Goal: Transaction & Acquisition: Purchase product/service

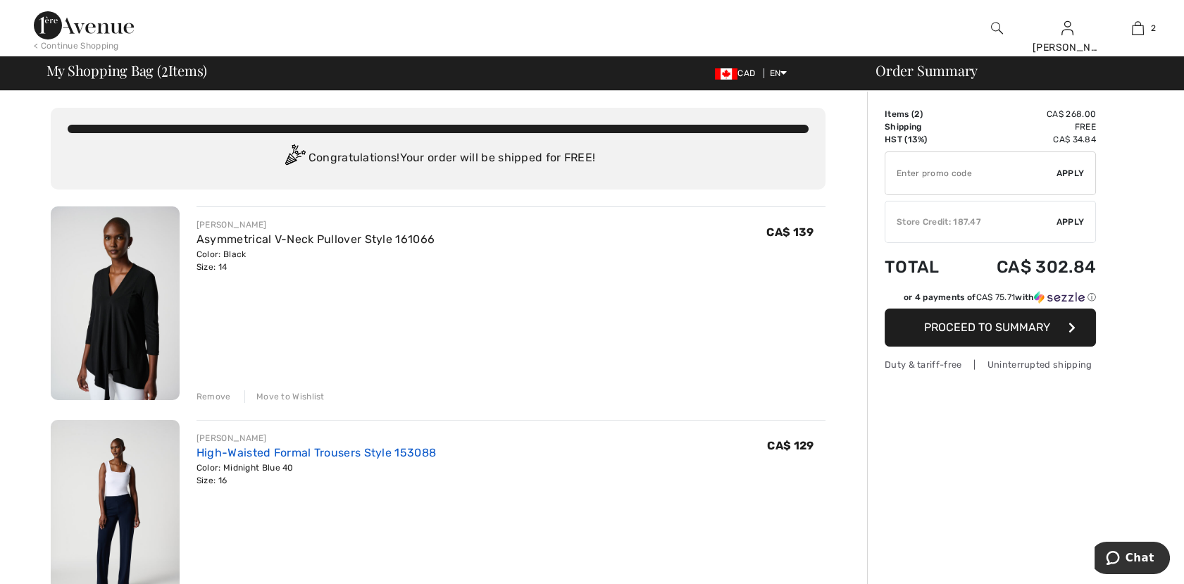
scroll to position [78, 0]
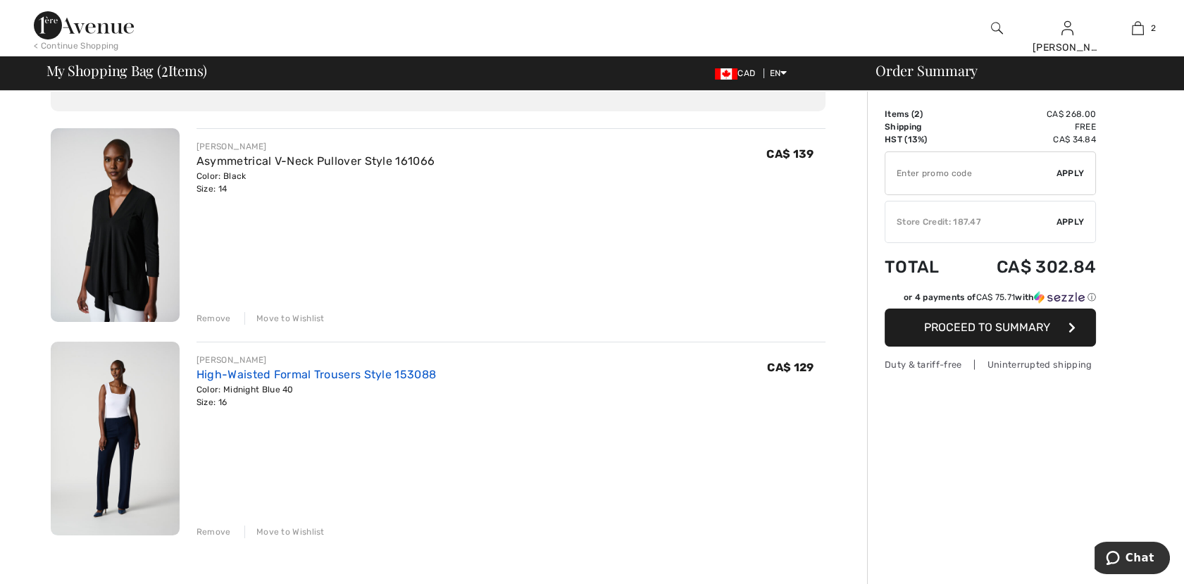
click at [286, 372] on link "High-Waisted Formal Trousers Style 153088" at bounding box center [317, 374] width 240 height 13
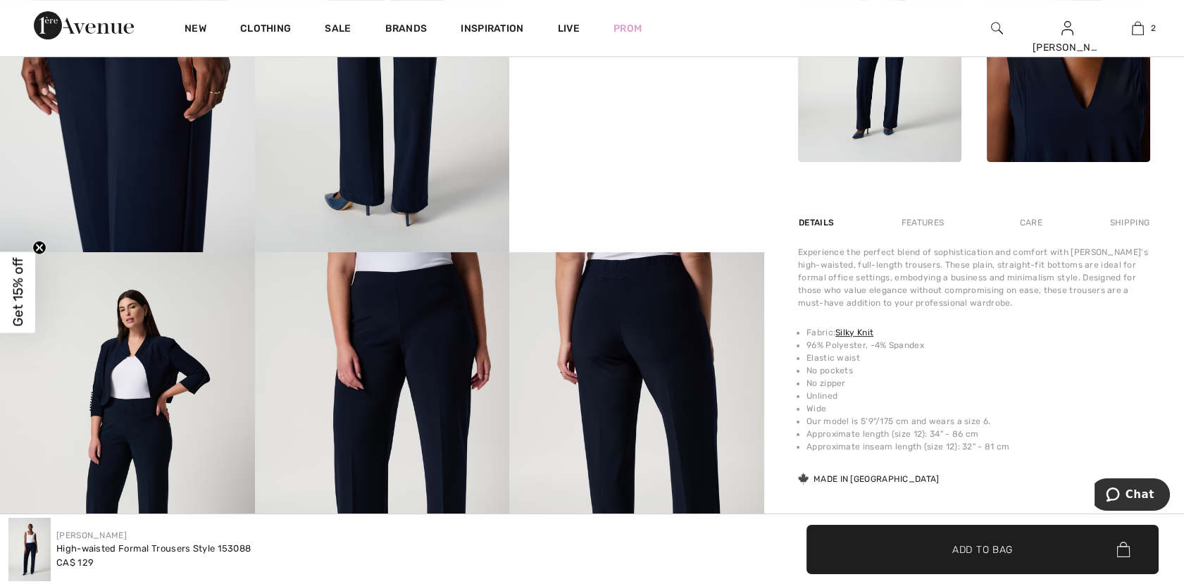
scroll to position [939, 0]
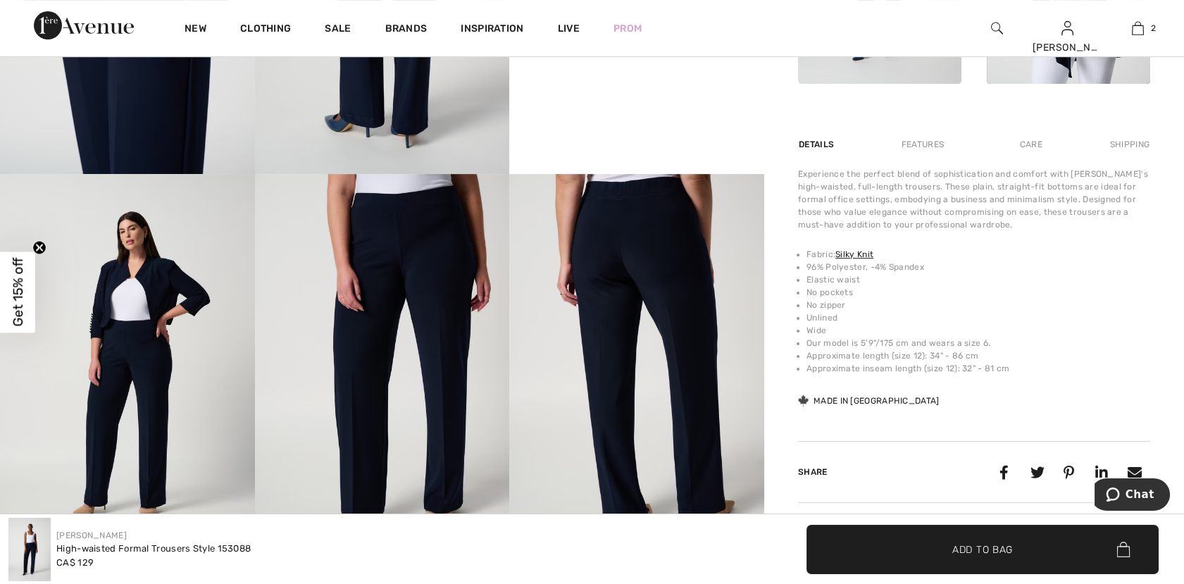
click at [141, 398] on img at bounding box center [127, 365] width 255 height 382
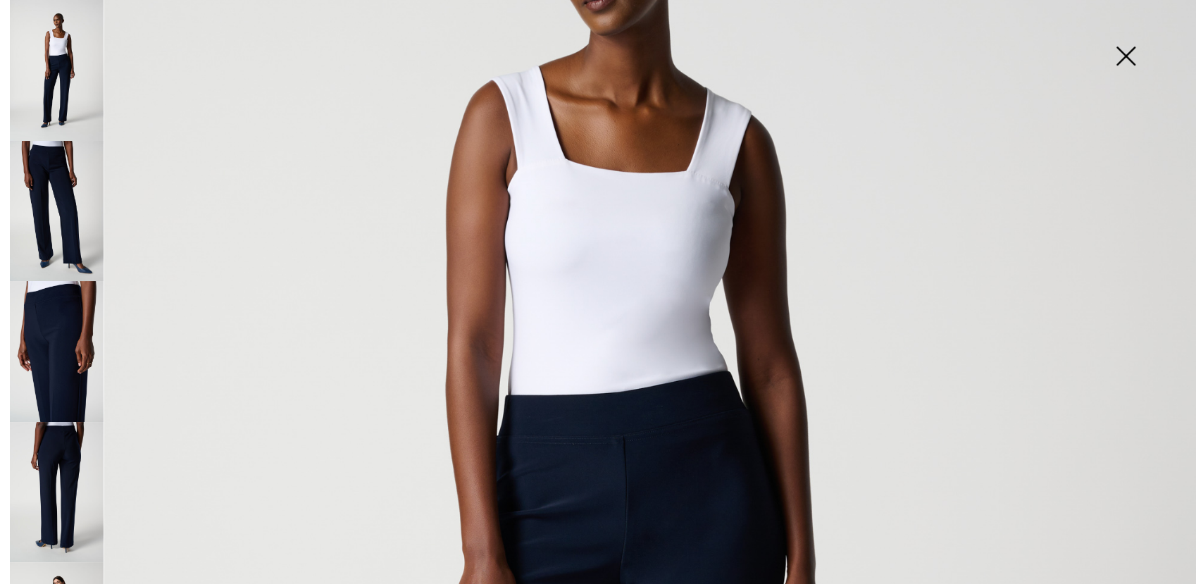
scroll to position [547, 0]
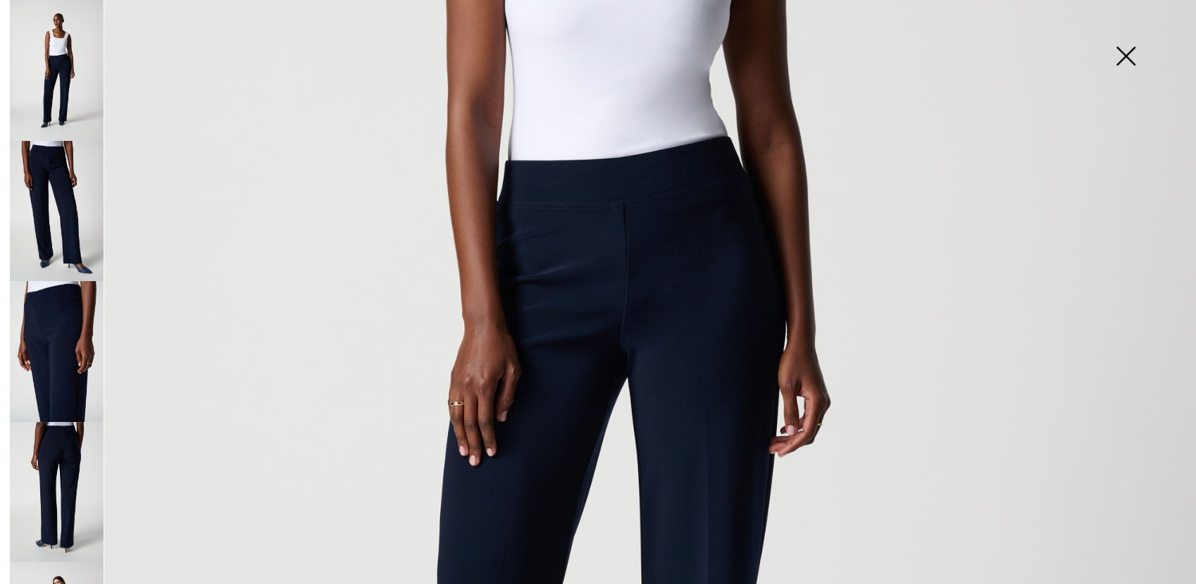
click at [585, 422] on img at bounding box center [598, 350] width 1196 height 1794
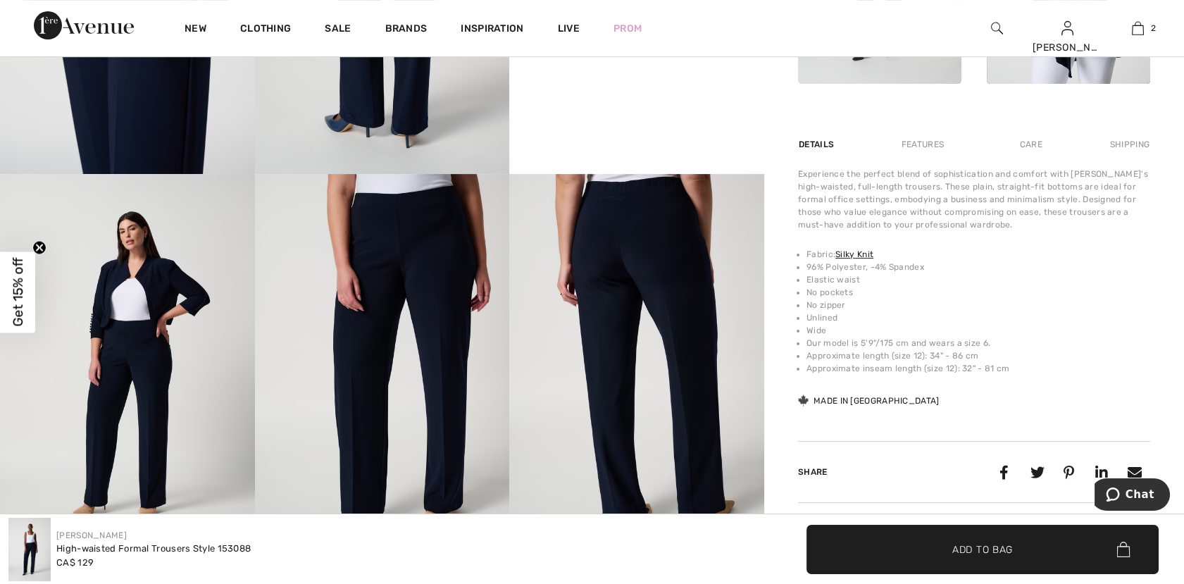
scroll to position [626, 0]
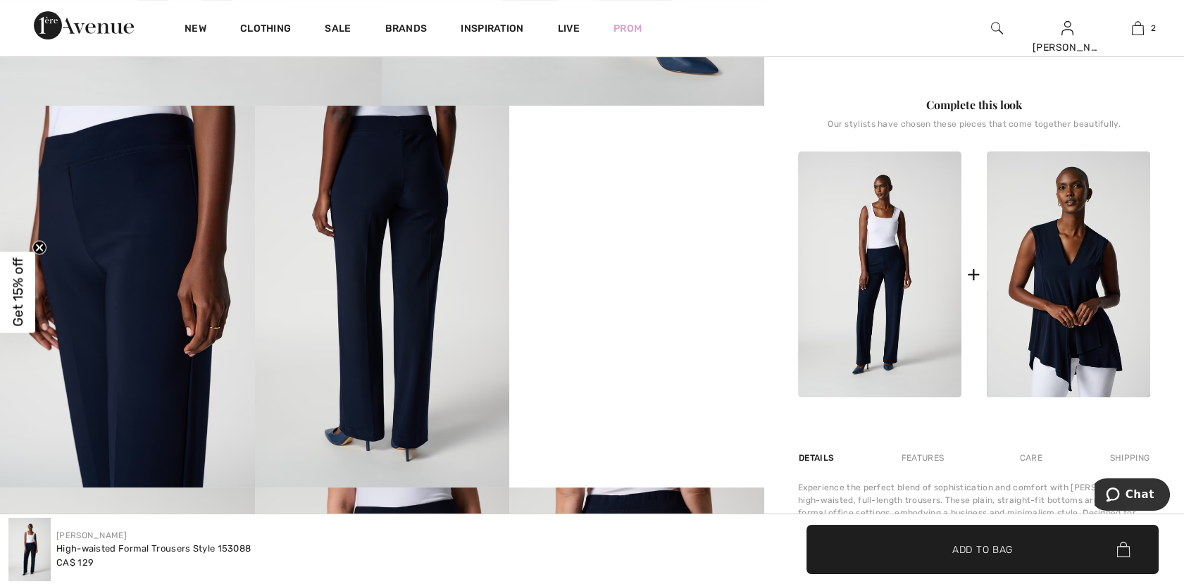
click at [654, 233] on video "Your browser does not support the video tag." at bounding box center [636, 170] width 255 height 128
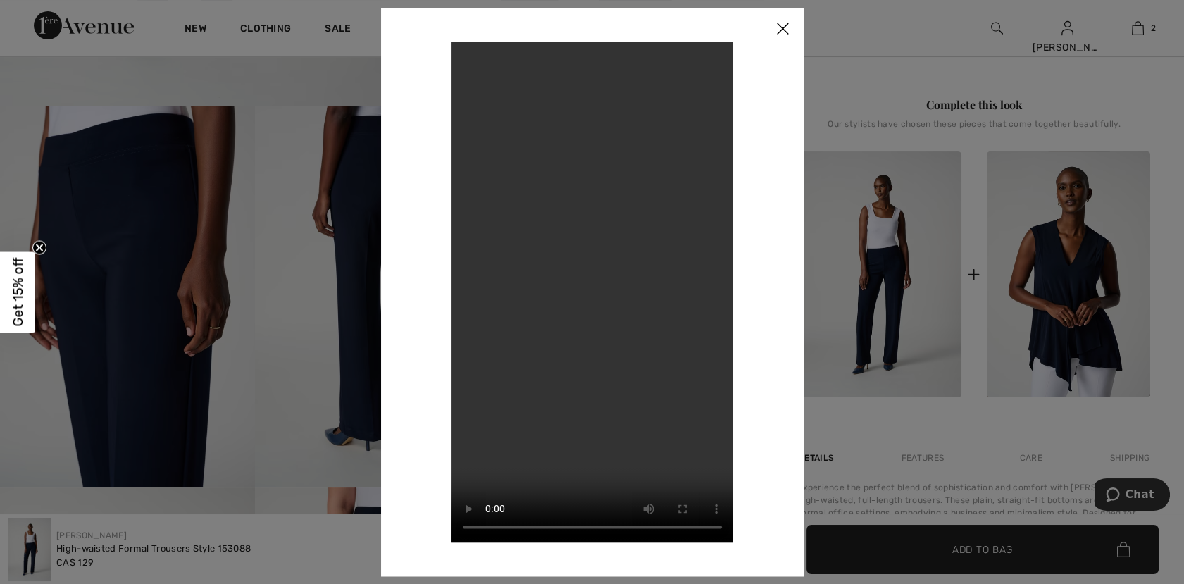
click at [782, 27] on img at bounding box center [783, 30] width 42 height 44
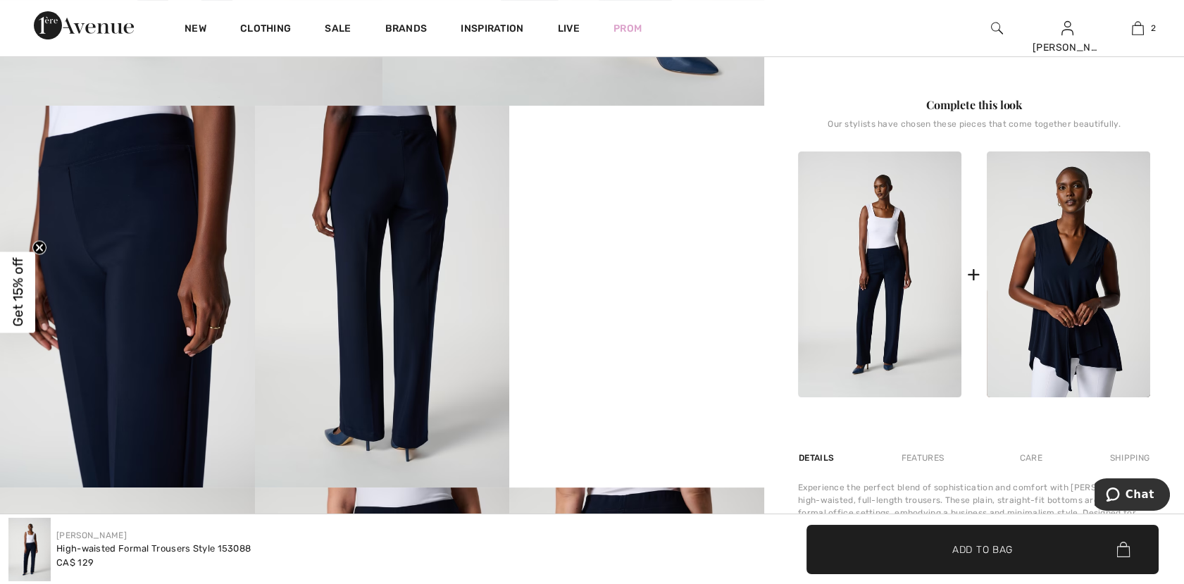
click at [107, 200] on img at bounding box center [127, 297] width 255 height 382
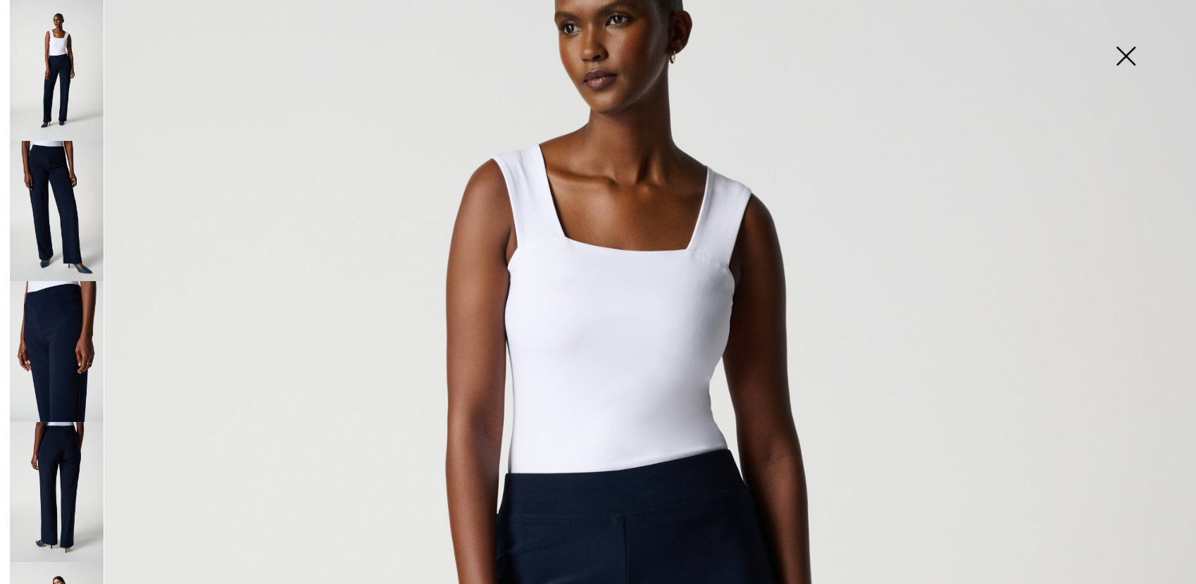
scroll to position [0, 0]
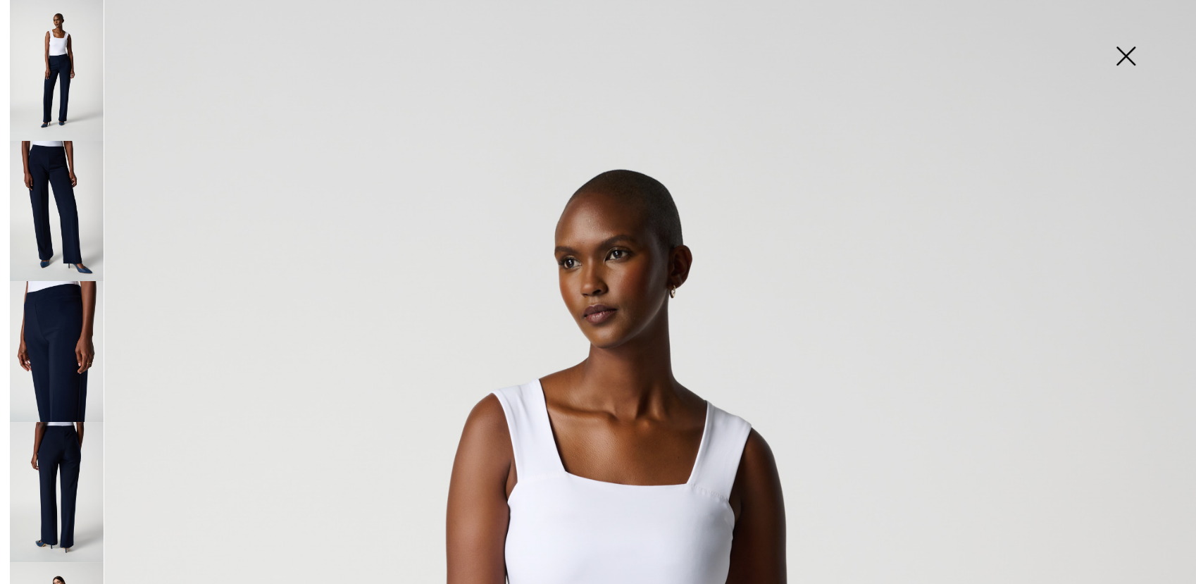
click at [1120, 57] on img at bounding box center [1126, 57] width 70 height 73
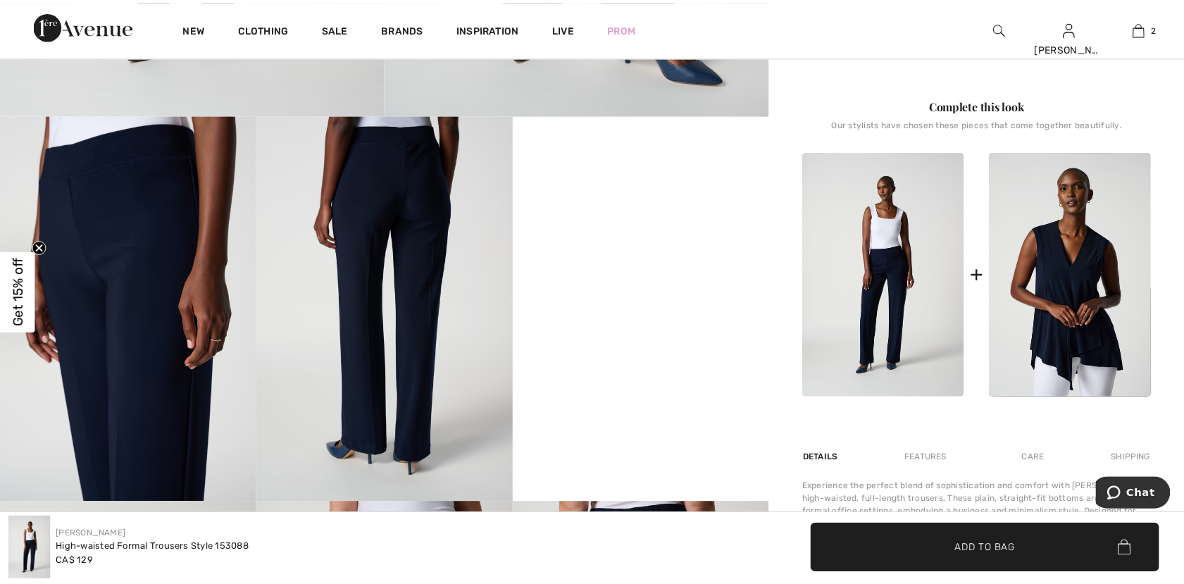
scroll to position [626, 0]
